Goal: Task Accomplishment & Management: Manage account settings

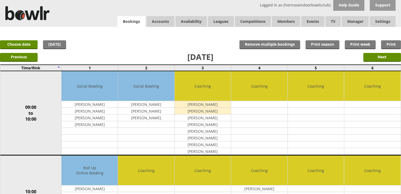
click at [128, 18] on link "Bookings" at bounding box center [131, 21] width 28 height 11
click at [134, 19] on link "Bookings" at bounding box center [131, 21] width 28 height 11
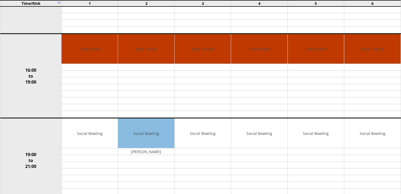
scroll to position [403, 0]
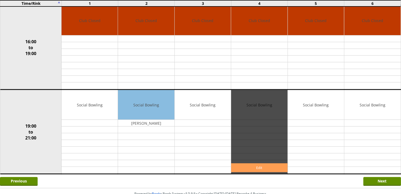
click at [258, 169] on link "Edit" at bounding box center [259, 167] width 56 height 9
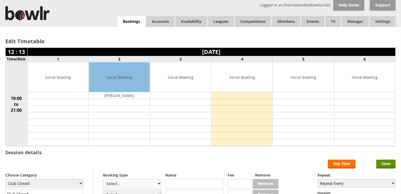
click at [158, 184] on select "Select... Club Competition (Member) Club Competition (Visitor) National (Member…" at bounding box center [132, 183] width 59 height 9
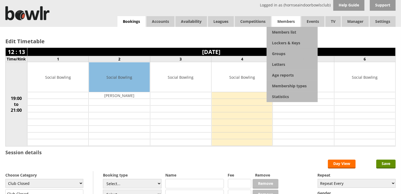
click at [292, 21] on span "Members" at bounding box center [286, 21] width 28 height 11
click at [286, 31] on link "Members list" at bounding box center [291, 32] width 51 height 11
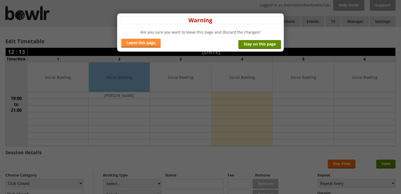
click at [147, 43] on link "Leave this page" at bounding box center [140, 43] width 39 height 9
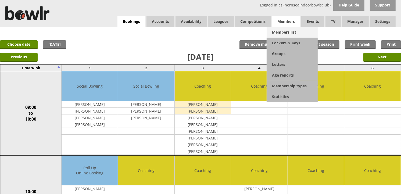
click at [291, 33] on link "Members list" at bounding box center [291, 32] width 51 height 11
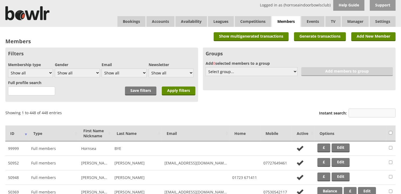
click at [359, 112] on input "Instant search:" at bounding box center [371, 112] width 47 height 9
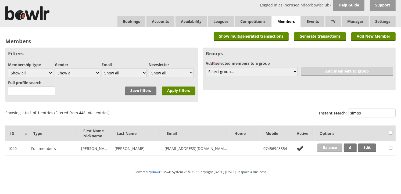
type input "simps"
click at [334, 147] on link "Balance" at bounding box center [329, 147] width 25 height 9
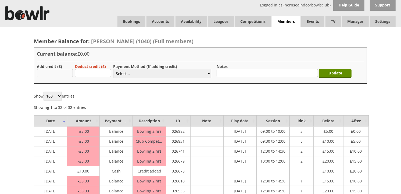
click at [46, 74] on input "text" at bounding box center [55, 73] width 36 height 8
type input "20.00"
click at [152, 73] on select "Select... Cash Card Cheque Bank Transfer Other Member Card Gift Voucher Balance" at bounding box center [162, 73] width 98 height 9
select select "1"
click at [113, 69] on select "Select... Cash Card Cheque Bank Transfer Other Member Card Gift Voucher Balance" at bounding box center [162, 73] width 98 height 9
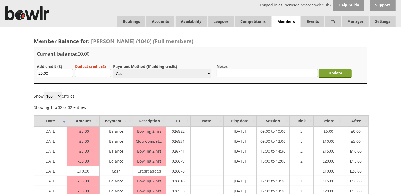
click at [336, 71] on input "Update" at bounding box center [334, 73] width 33 height 9
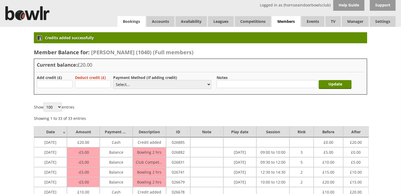
click at [129, 21] on link "Bookings" at bounding box center [131, 21] width 28 height 11
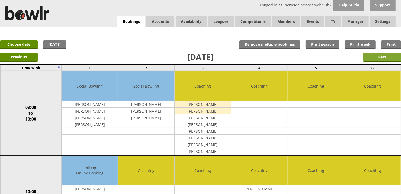
click at [380, 57] on input "Next" at bounding box center [382, 57] width 38 height 9
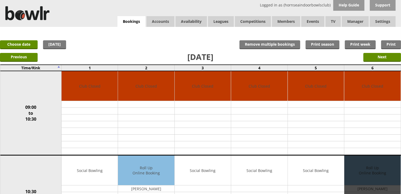
click at [400, 189] on div "Edit Move Copy Delete" at bounding box center [372, 197] width 56 height 84
click at [383, 57] on input "Next" at bounding box center [382, 57] width 38 height 9
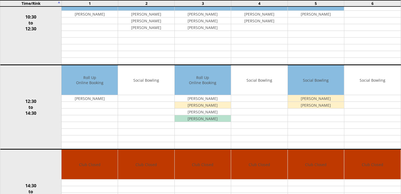
scroll to position [186, 0]
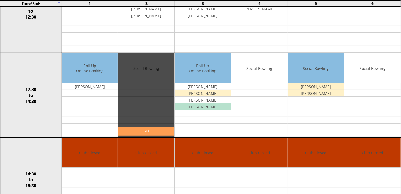
click at [158, 130] on link "Edit" at bounding box center [146, 131] width 56 height 9
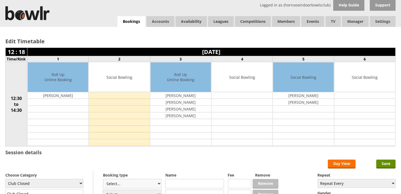
click at [158, 182] on select "Select... Club Competition (Member) Club Competition (Visitor) National (Member…" at bounding box center [132, 183] width 59 height 9
select select "1_50"
click at [103, 179] on select "Select... Club Competition (Member) Club Competition (Visitor) National (Member…" at bounding box center [132, 183] width 59 height 9
type input "5.0000"
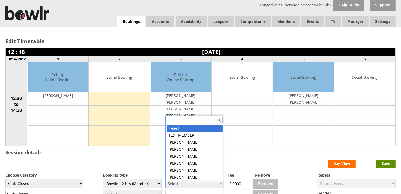
click at [193, 120] on input "text" at bounding box center [194, 120] width 56 height 7
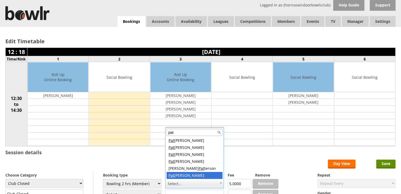
type input "pat"
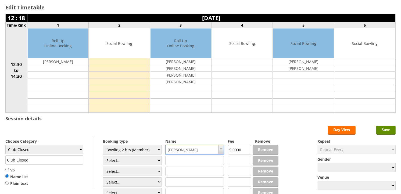
scroll to position [36, 0]
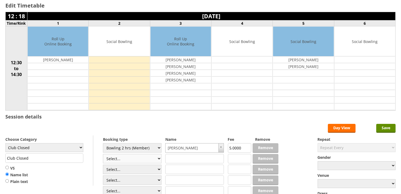
click at [159, 157] on select "Select... Club Competition (Member) Club Competition (Visitor) National (Member…" at bounding box center [132, 158] width 59 height 9
select select "1_50"
click at [103, 154] on select "Select... Club Competition (Member) Club Competition (Visitor) National (Member…" at bounding box center [132, 158] width 59 height 9
type input "5.0000"
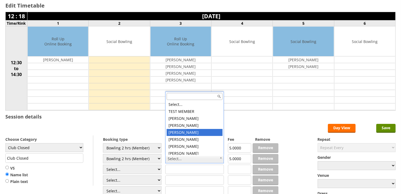
scroll to position [2, 0]
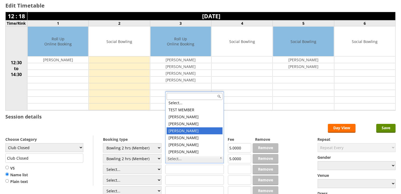
click at [176, 98] on input "text" at bounding box center [194, 96] width 56 height 7
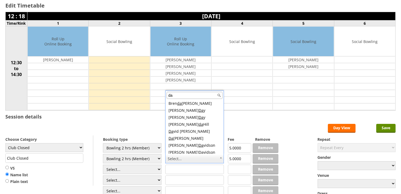
scroll to position [266, 0]
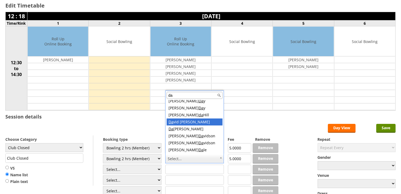
type input "da"
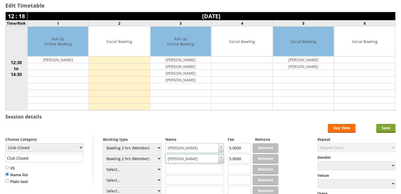
click at [384, 128] on input "Save" at bounding box center [385, 128] width 19 height 9
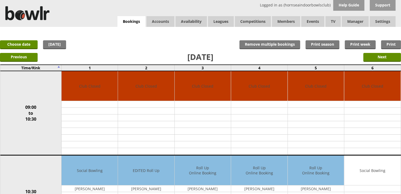
scroll to position [169, 0]
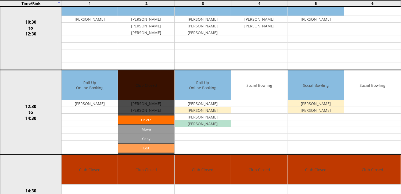
click at [167, 147] on link "Edit" at bounding box center [146, 148] width 56 height 9
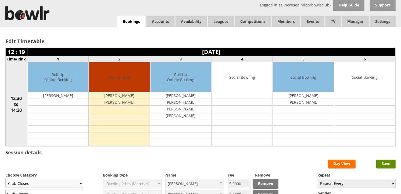
click at [81, 183] on select "Club Closed Singles League Triples League Pairs League Friendly Social Bowling …" at bounding box center [44, 183] width 78 height 9
select select "119"
click at [5, 179] on select "Club Closed Singles League Triples League Pairs League Friendly Social Bowling …" at bounding box center [44, 183] width 78 height 9
type input "Social Bowling"
click at [384, 163] on input "Save" at bounding box center [385, 163] width 19 height 9
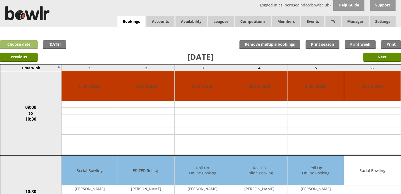
click at [27, 45] on link "Choose date" at bounding box center [19, 44] width 38 height 9
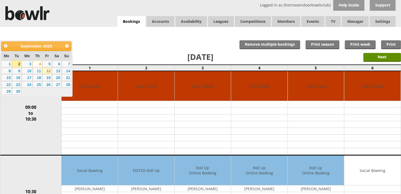
click at [47, 70] on link "12" at bounding box center [46, 71] width 9 height 6
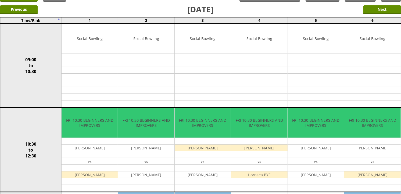
scroll to position [64, 0]
